Goal: Find specific page/section: Find specific page/section

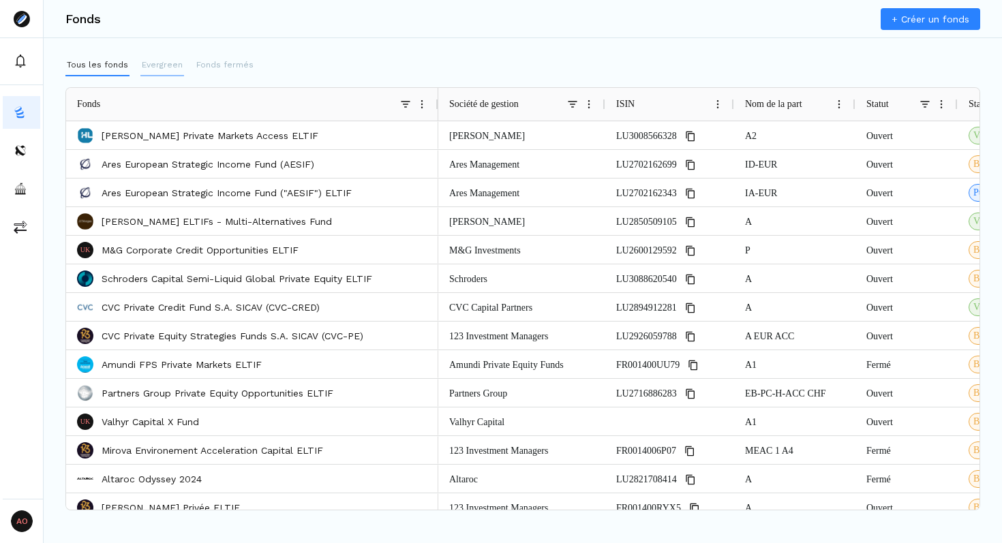
click at [176, 69] on p "Evergreen" at bounding box center [162, 65] width 41 height 12
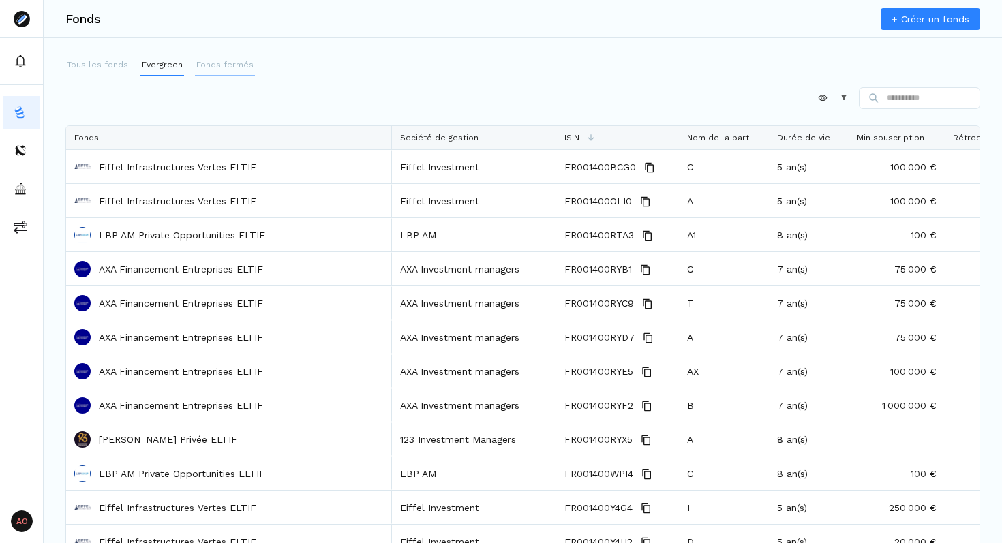
click at [210, 66] on p "Fonds fermés" at bounding box center [224, 65] width 57 height 12
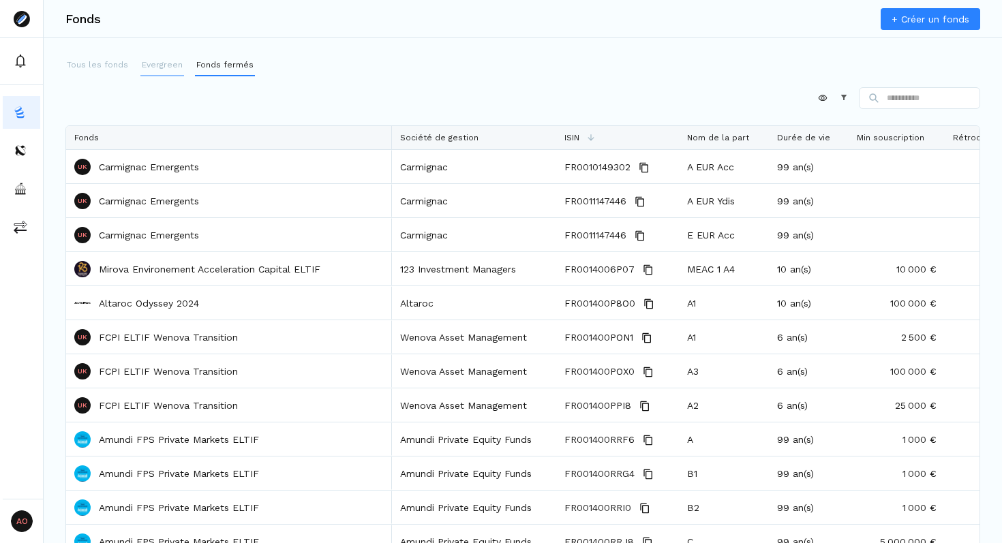
click at [155, 67] on p "Evergreen" at bounding box center [162, 65] width 41 height 12
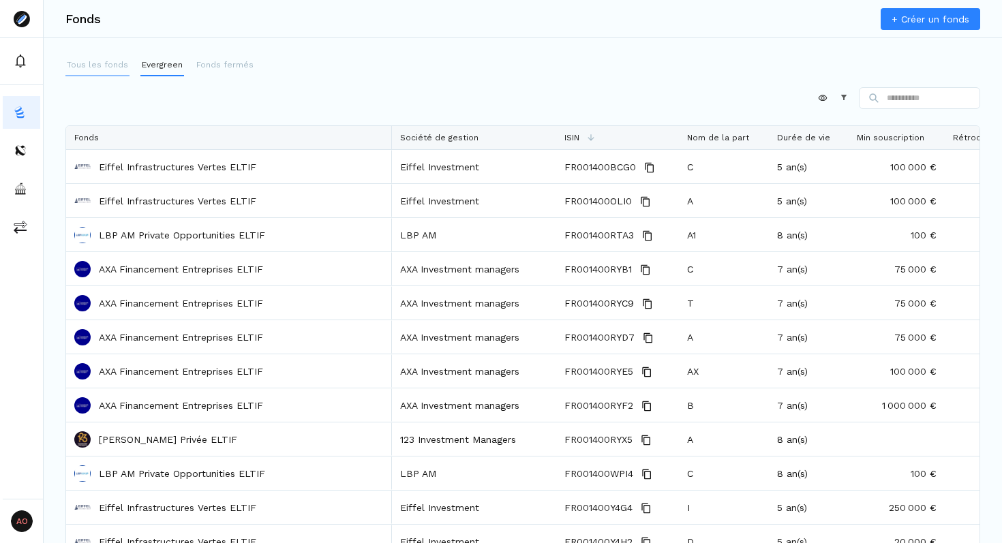
click at [120, 67] on p "Tous les fonds" at bounding box center [97, 65] width 61 height 12
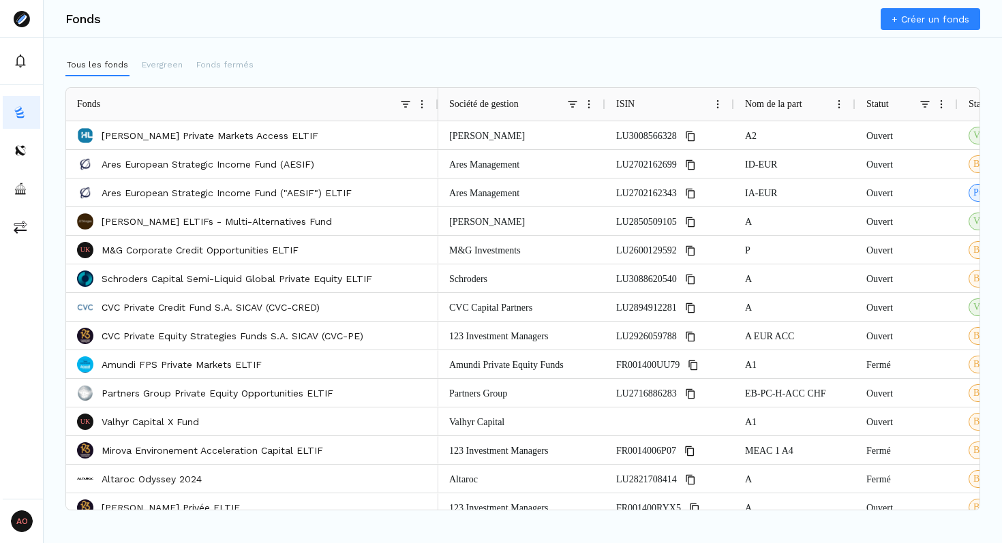
click at [438, 100] on div "Société de gestion" at bounding box center [521, 104] width 167 height 33
click at [171, 64] on p "Evergreen" at bounding box center [162, 65] width 41 height 12
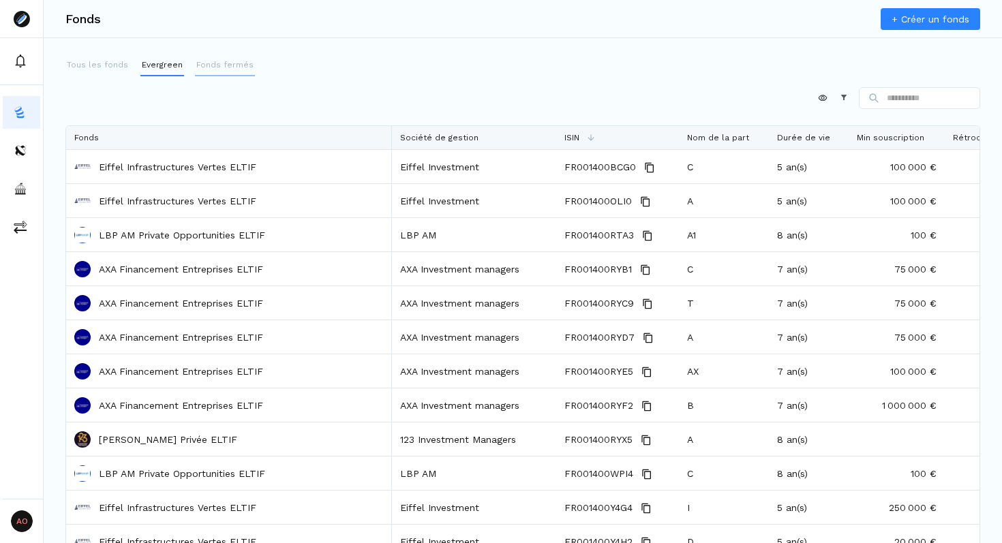
click at [217, 63] on p "Fonds fermés" at bounding box center [224, 65] width 57 height 12
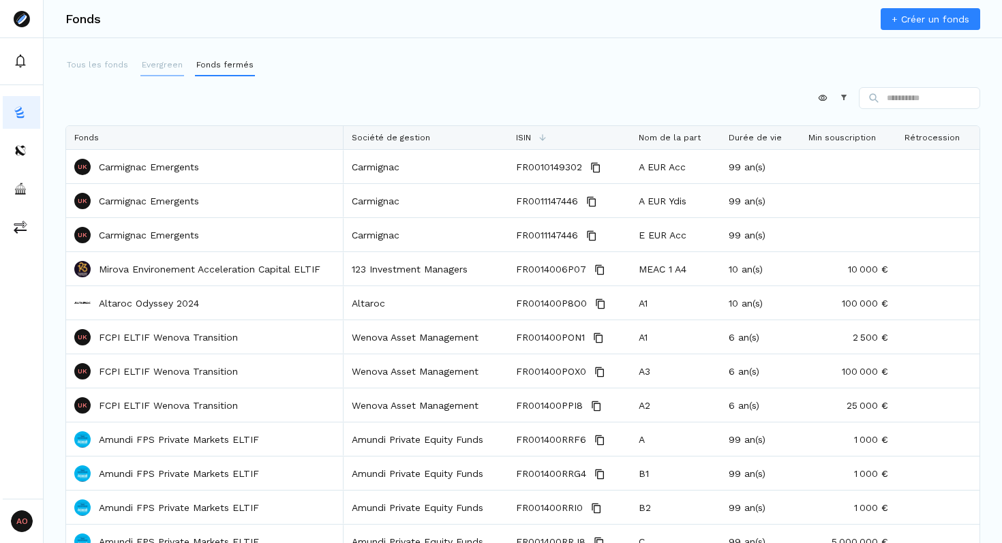
click at [164, 63] on p "Evergreen" at bounding box center [162, 65] width 41 height 12
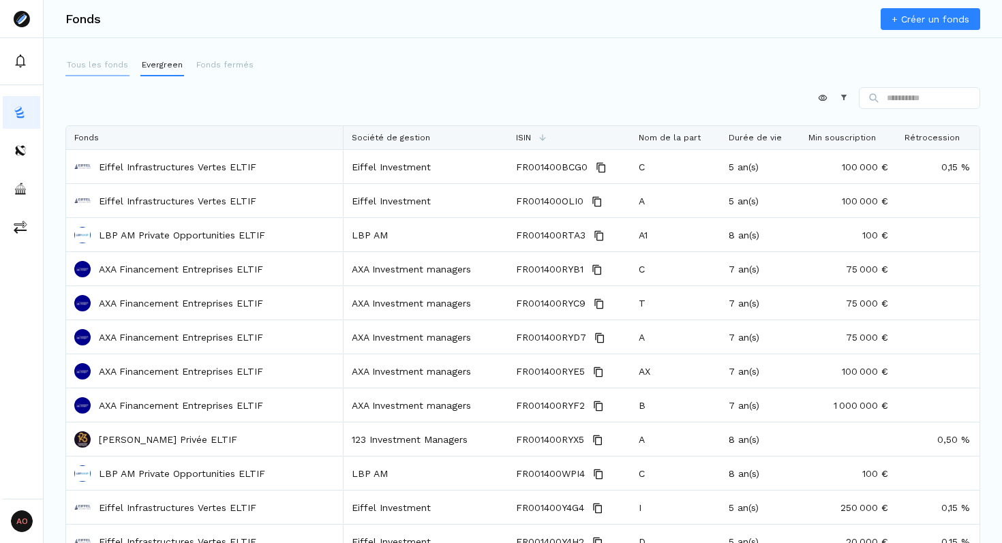
click at [104, 75] on button "Tous les fonds" at bounding box center [97, 66] width 64 height 22
